Goal: Information Seeking & Learning: Learn about a topic

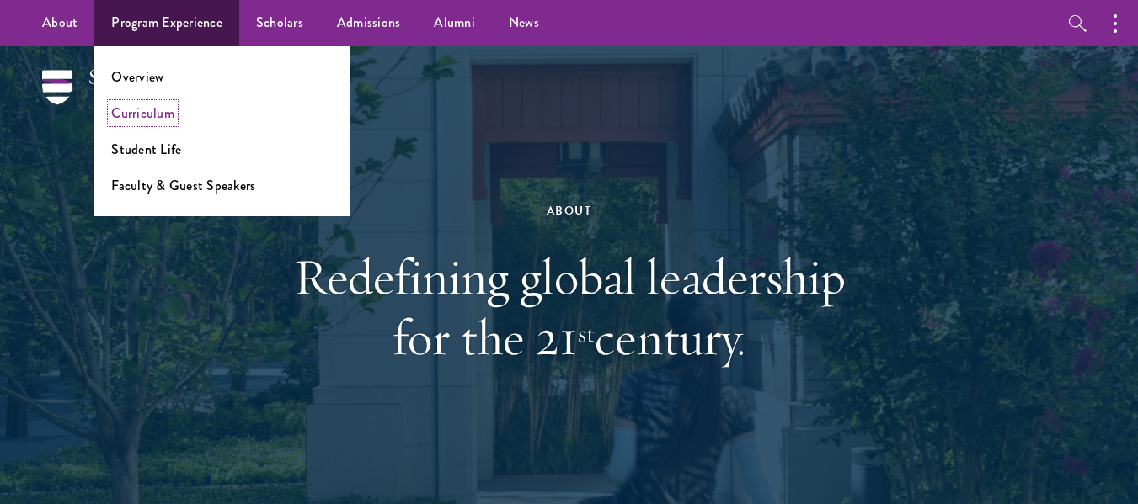
click at [143, 117] on link "Curriculum" at bounding box center [142, 113] width 63 height 19
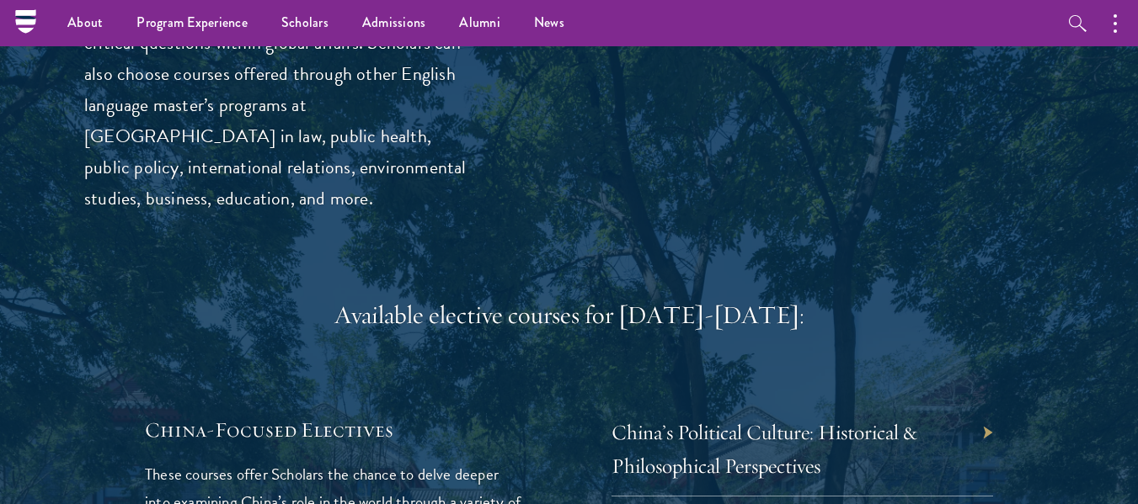
scroll to position [4674, 0]
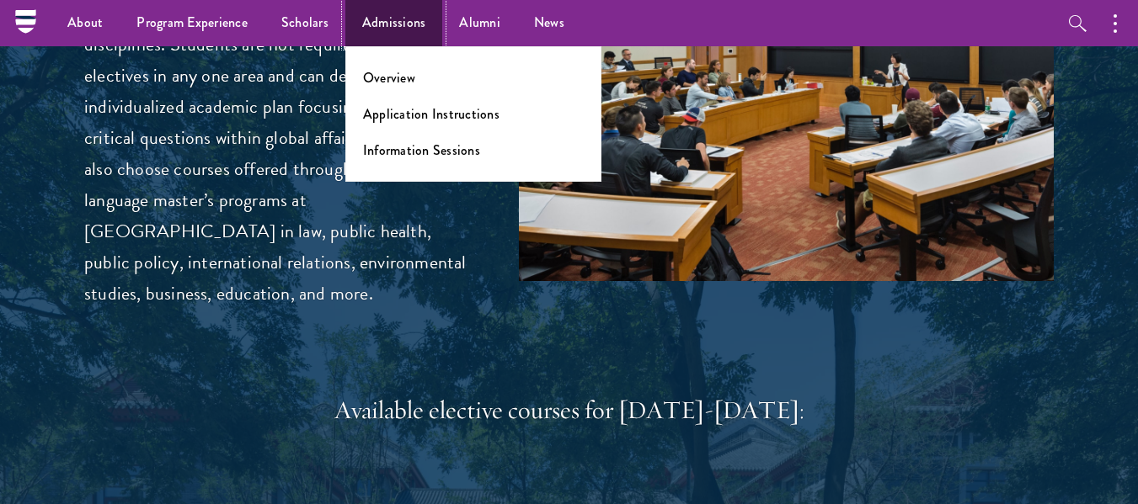
click at [378, 8] on link "Admissions" at bounding box center [394, 23] width 98 height 46
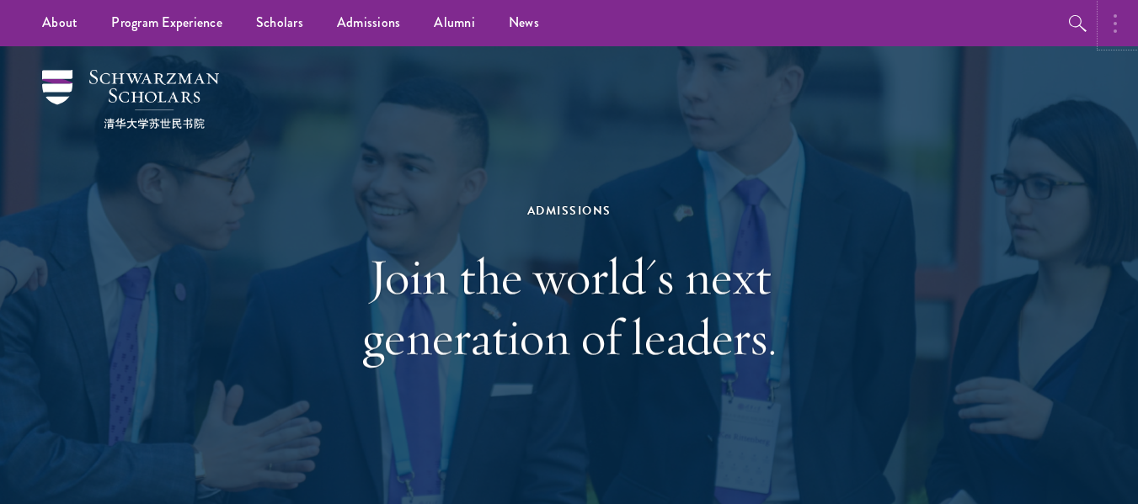
click at [1112, 11] on button "button" at bounding box center [1119, 23] width 37 height 46
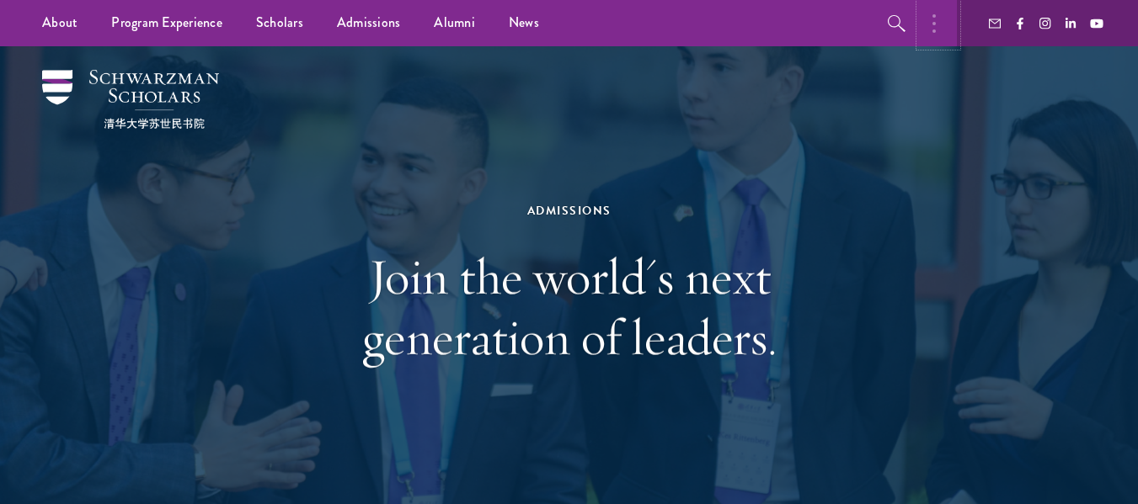
click at [926, 13] on button "button" at bounding box center [938, 23] width 37 height 46
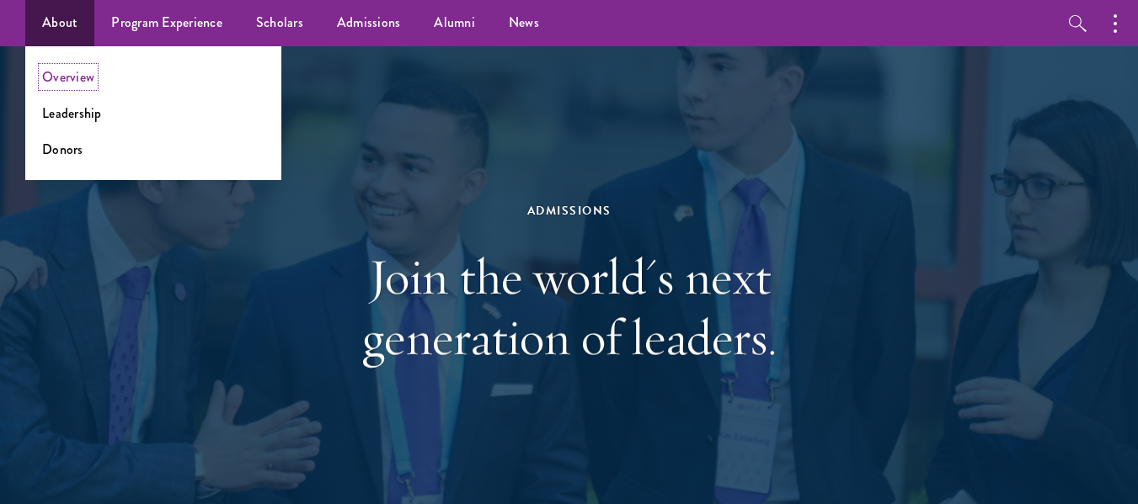
click at [65, 73] on link "Overview" at bounding box center [68, 76] width 52 height 19
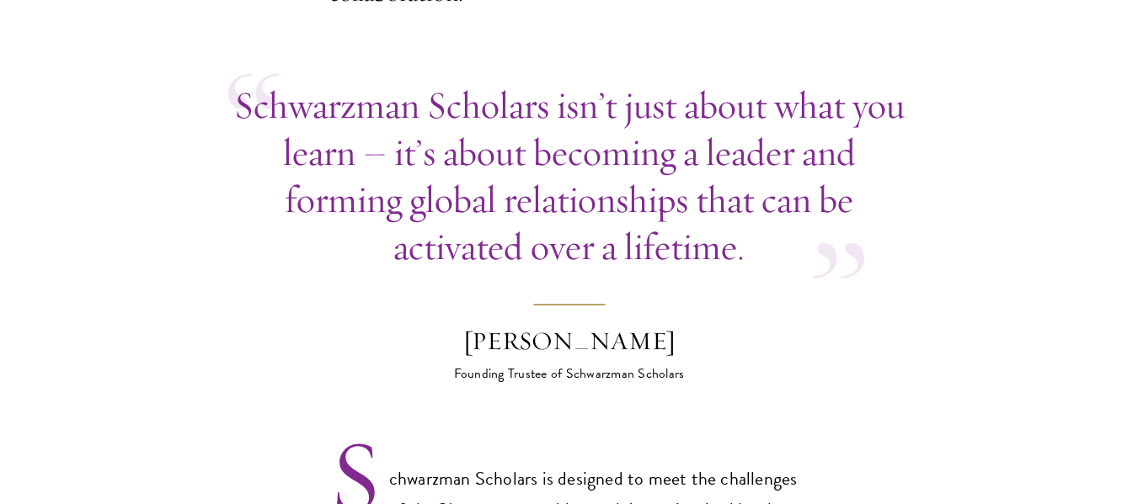
scroll to position [1011, 0]
